Goal: Register for event/course

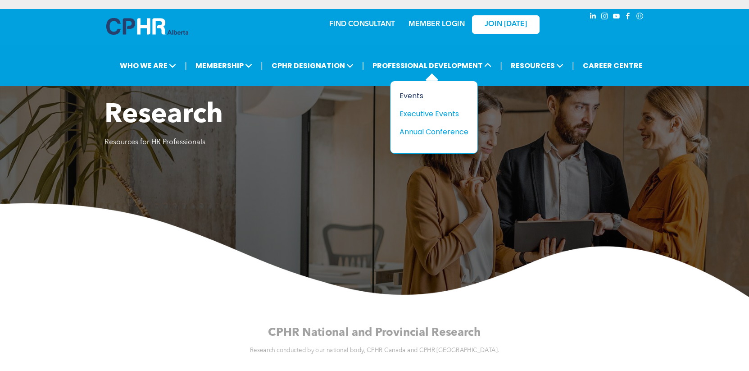
click at [422, 94] on div "Events" at bounding box center [430, 95] width 62 height 11
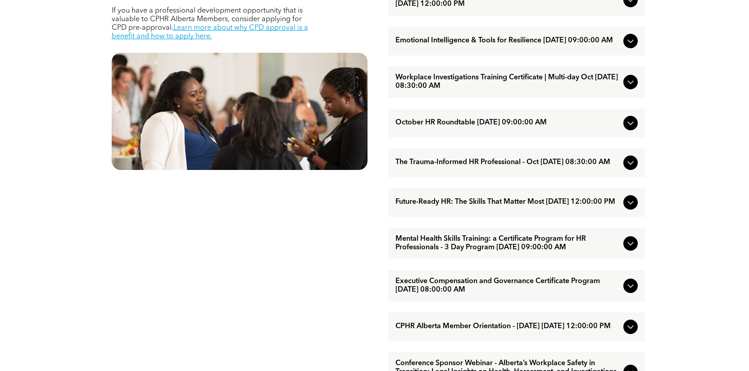
scroll to position [480, 0]
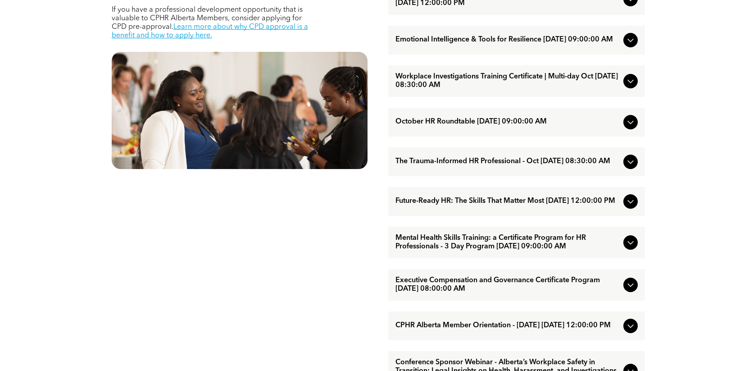
click at [564, 293] on span "Executive Compensation and Governance Certificate Program [DATE] 08:00:00 AM" at bounding box center [507, 284] width 224 height 17
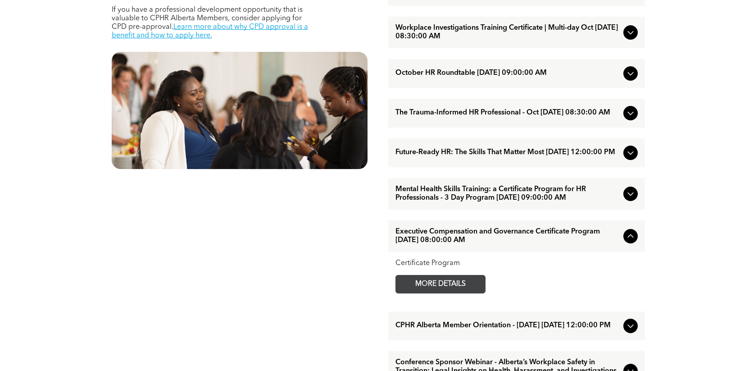
click at [448, 293] on span "MORE DETAILS" at bounding box center [440, 284] width 71 height 18
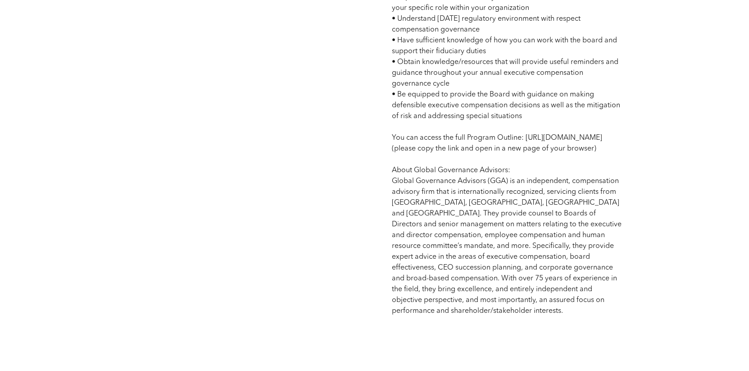
scroll to position [711, 0]
click at [533, 172] on span "Program Agenda: 21 Hours • [DATE] 8:00 AM - 4:00 PM MT • [DATE] 8:00 AM - 4:00 …" at bounding box center [507, 34] width 230 height 558
drag, startPoint x: 529, startPoint y: 169, endPoint x: 391, endPoint y: 148, distance: 139.0
click at [392, 148] on span "Program Agenda: 21 Hours • [DATE] 8:00 AM - 4:00 PM MT • [DATE] 8:00 AM - 4:00 …" at bounding box center [507, 34] width 230 height 558
copy span "[URL][DOMAIN_NAME]"
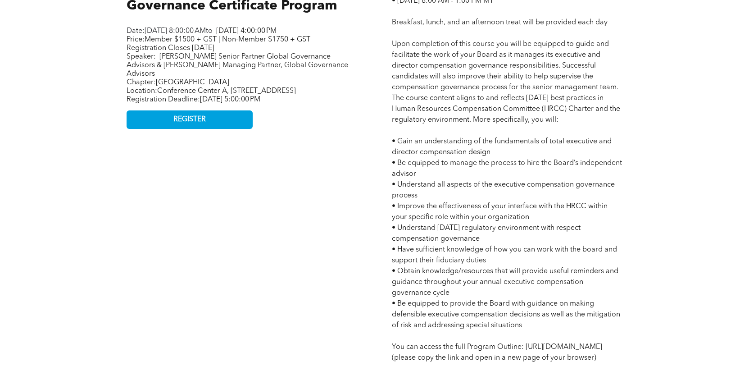
scroll to position [488, 0]
